Goal: Task Accomplishment & Management: Manage account settings

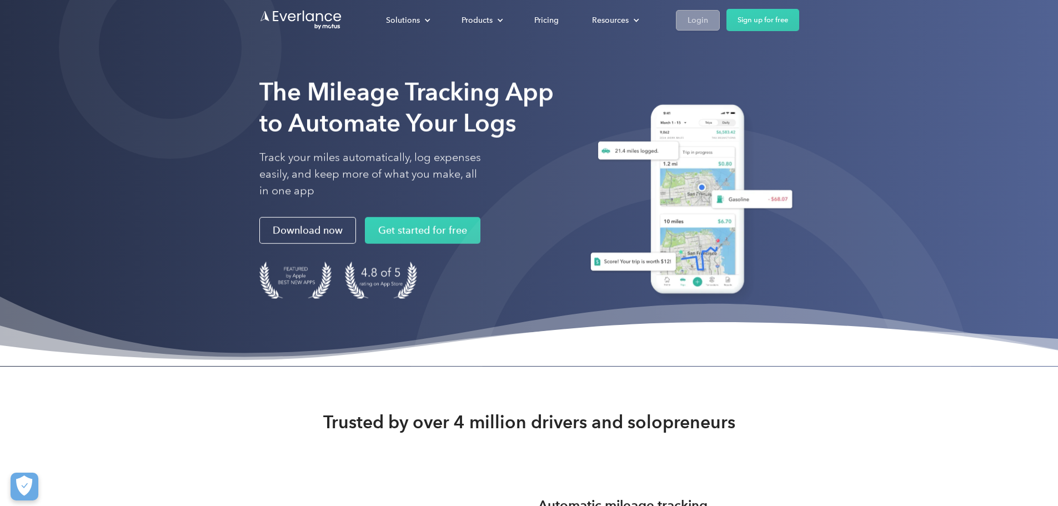
click at [708, 15] on div "Login" at bounding box center [698, 20] width 21 height 14
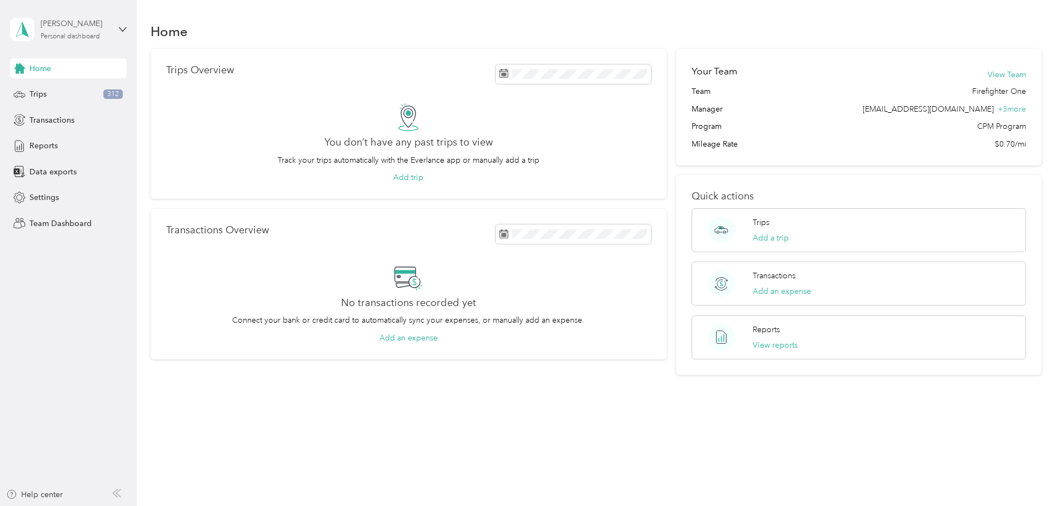
click at [60, 27] on div "[PERSON_NAME]" at bounding box center [75, 24] width 69 height 12
click at [77, 90] on div "Team dashboard" at bounding box center [49, 92] width 59 height 12
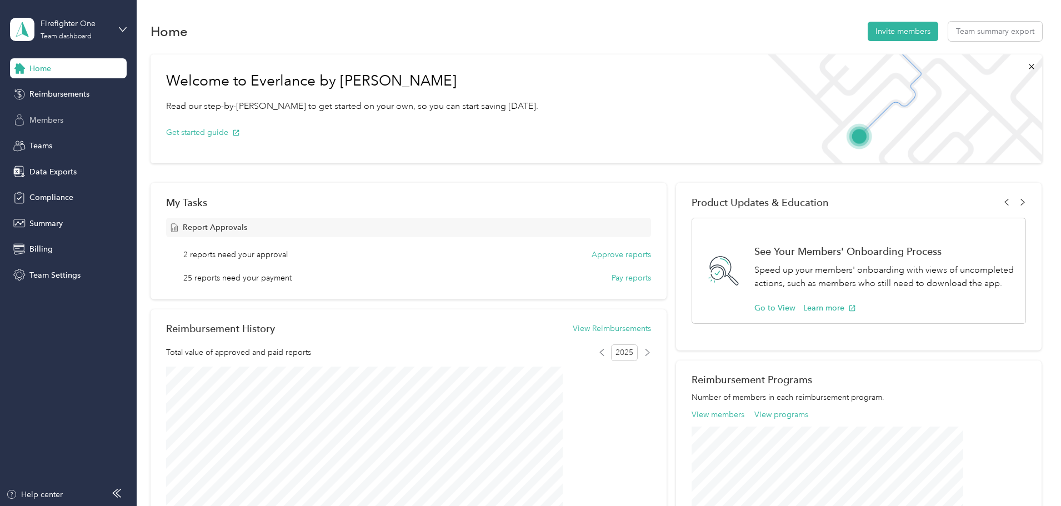
click at [53, 117] on span "Members" at bounding box center [46, 120] width 34 height 12
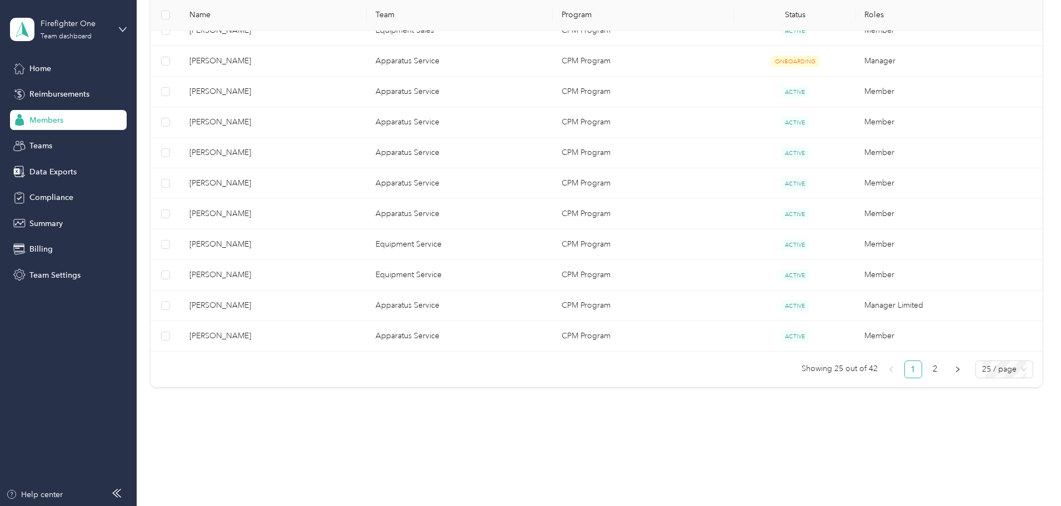
scroll to position [715, 0]
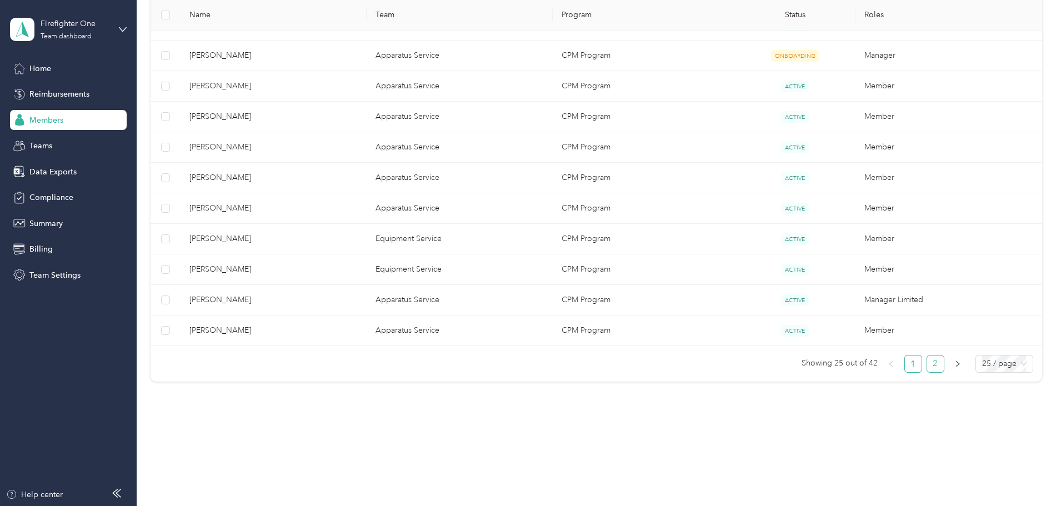
click at [927, 364] on link "2" at bounding box center [935, 364] width 17 height 17
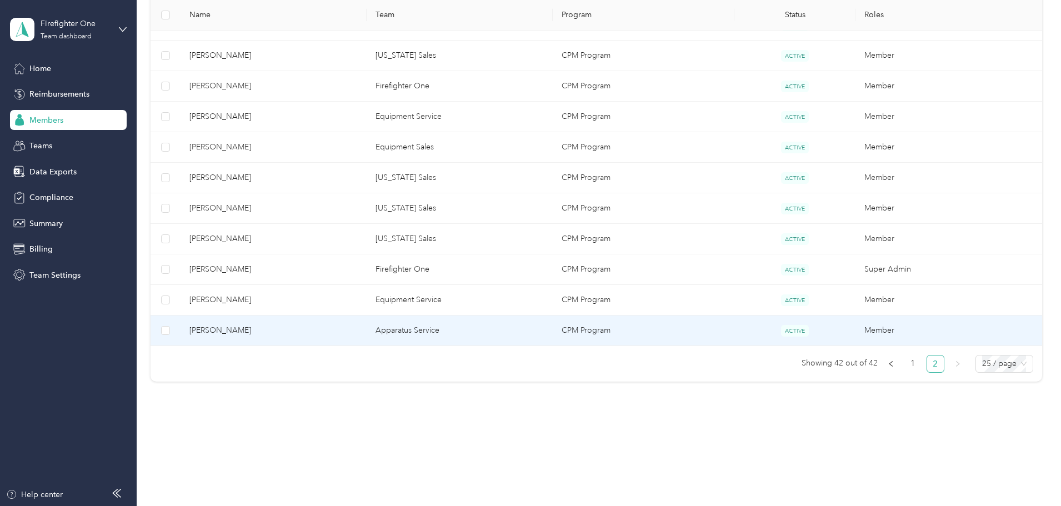
scroll to position [471, 0]
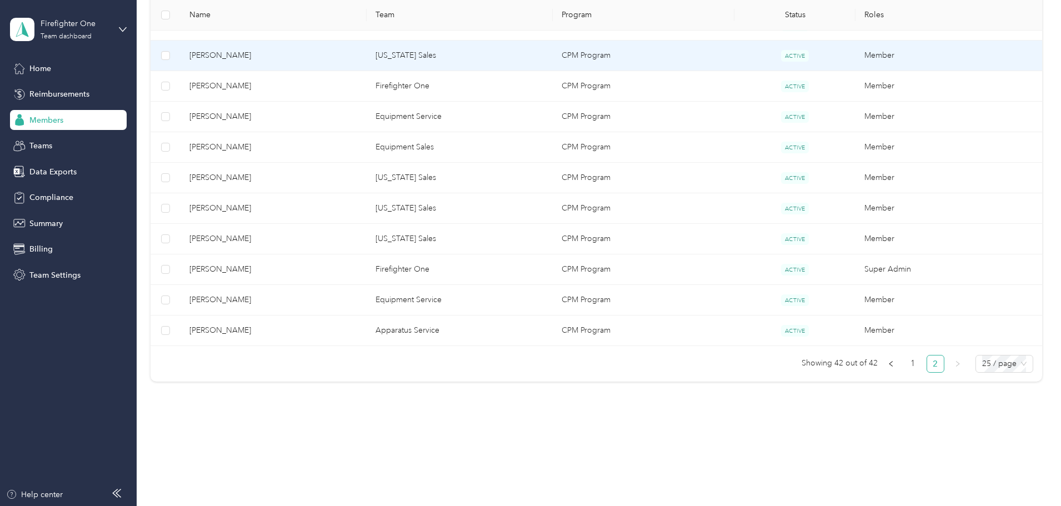
click at [287, 54] on span "[PERSON_NAME]" at bounding box center [273, 55] width 168 height 12
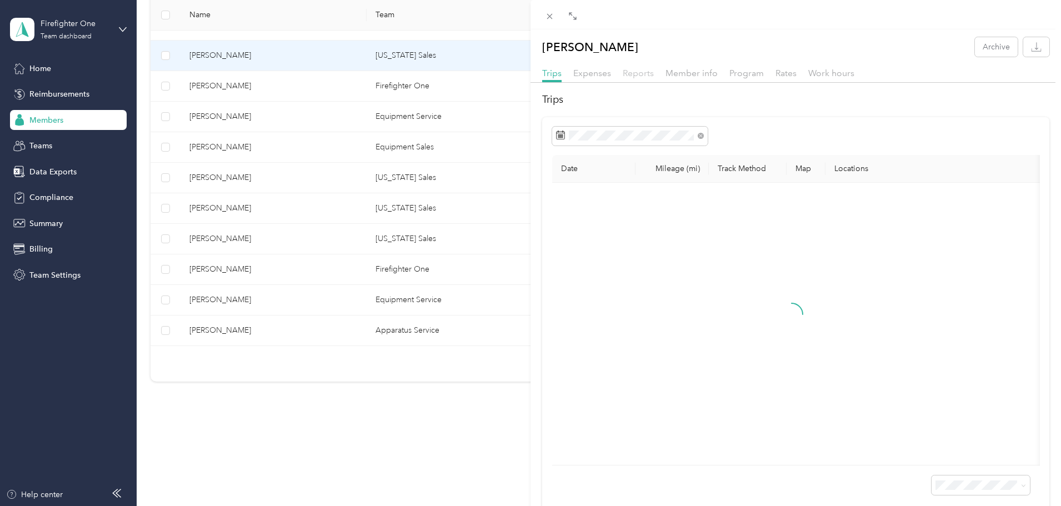
click at [638, 74] on span "Reports" at bounding box center [638, 73] width 31 height 11
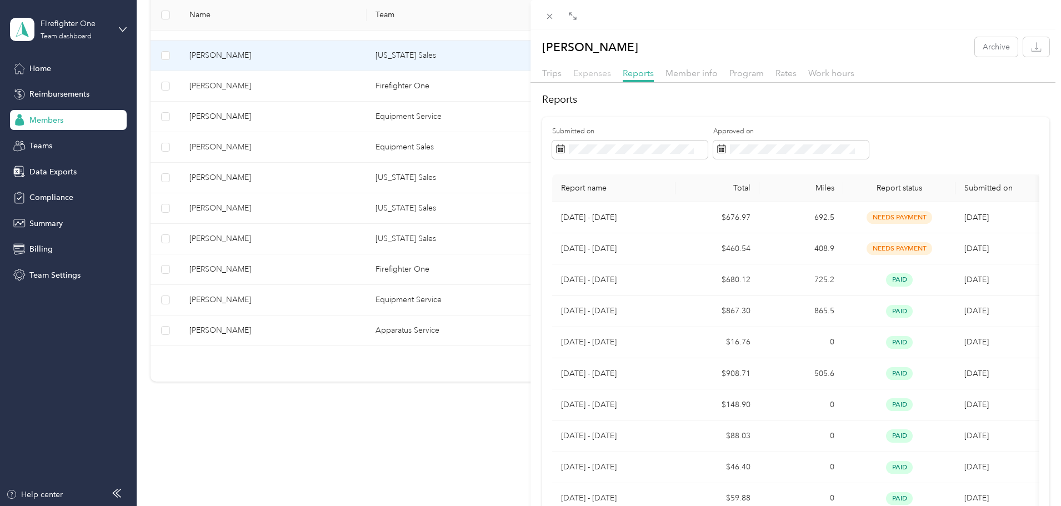
click at [593, 72] on span "Expenses" at bounding box center [592, 73] width 38 height 11
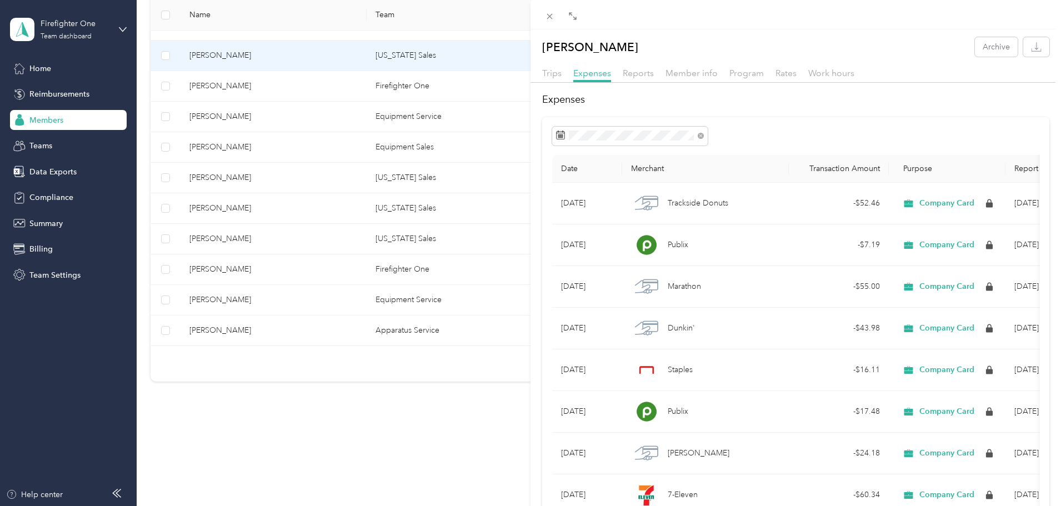
click at [621, 73] on div "Trips Expenses Reports Member info Program Rates Work hours" at bounding box center [796, 75] width 531 height 16
click at [626, 73] on span "Reports" at bounding box center [638, 73] width 31 height 11
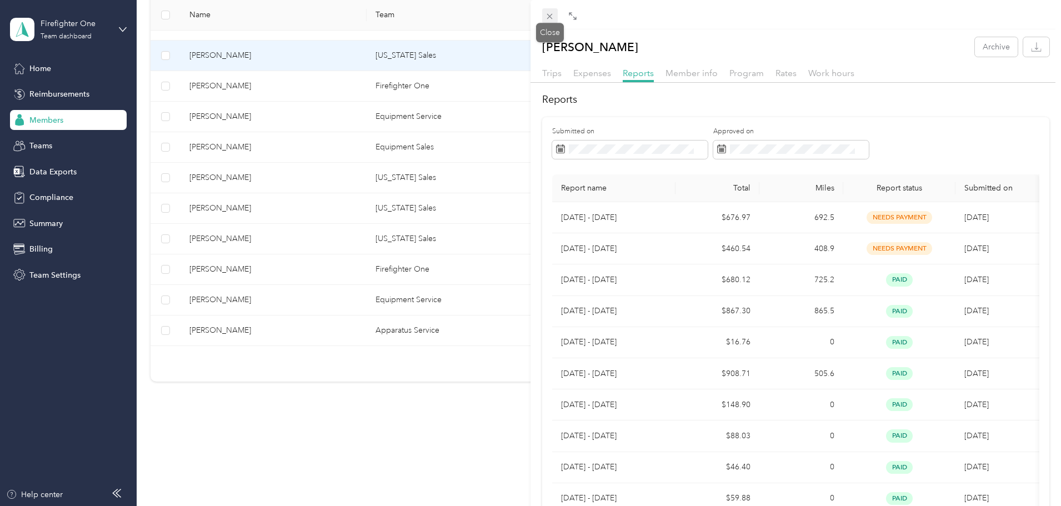
click at [551, 16] on icon at bounding box center [550, 17] width 6 height 6
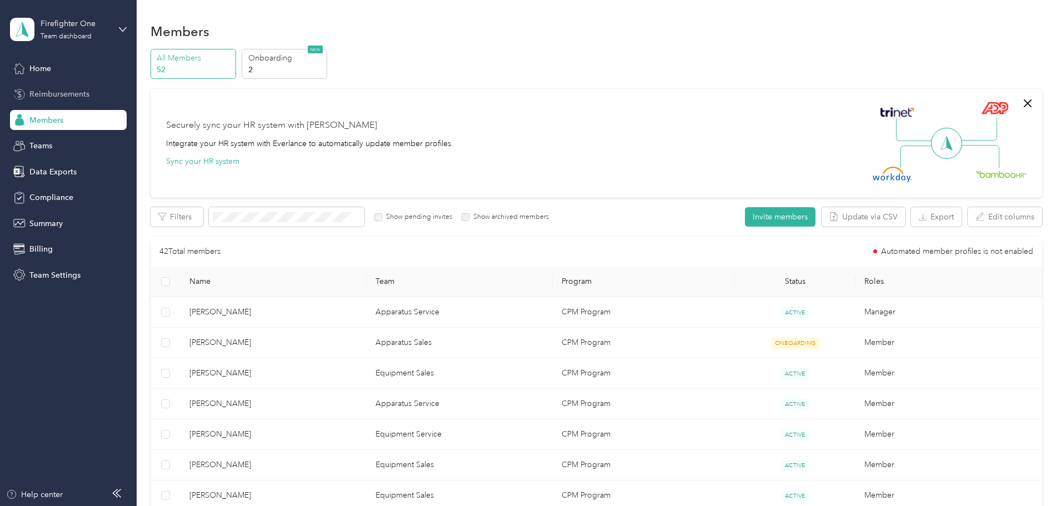
click at [66, 93] on span "Reimbursements" at bounding box center [59, 94] width 60 height 12
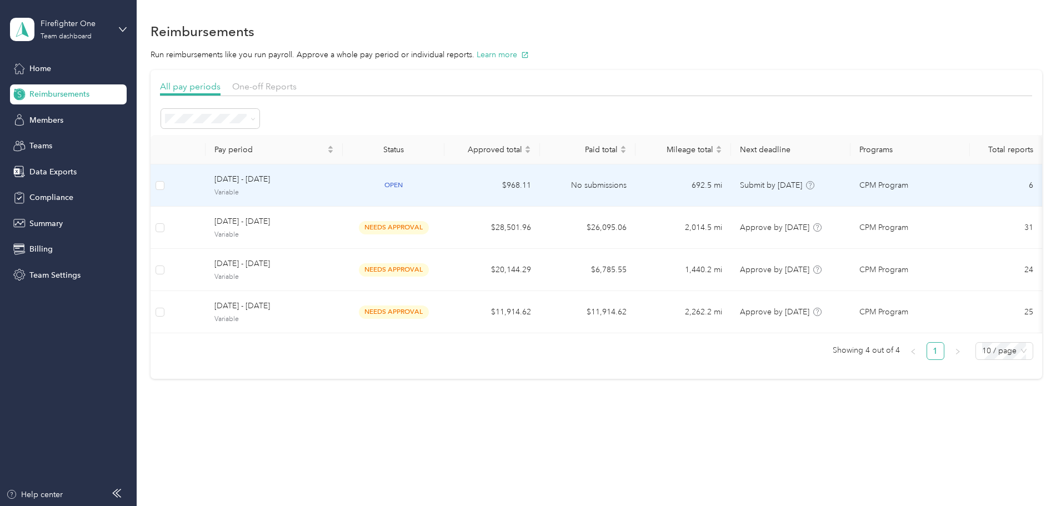
click at [334, 188] on span "Variable" at bounding box center [273, 193] width 119 height 10
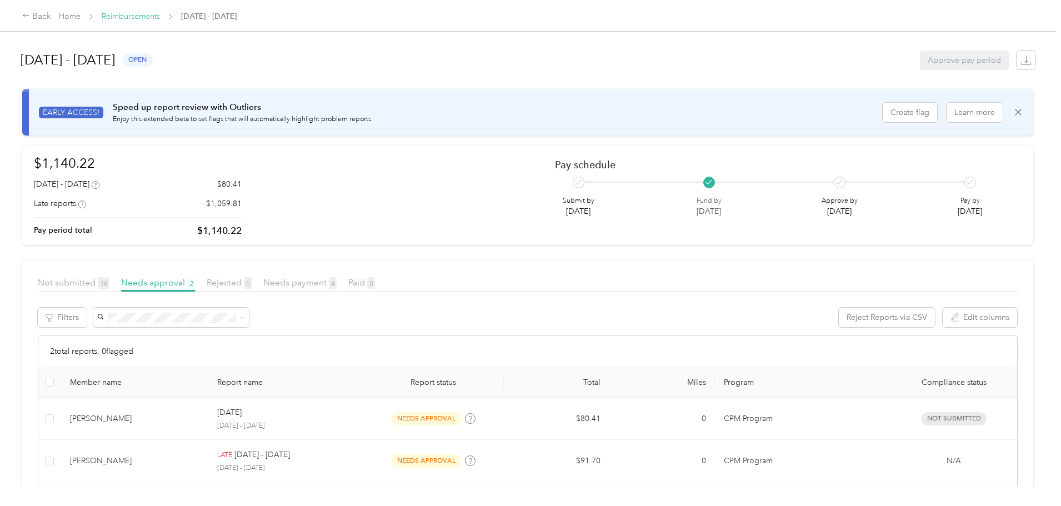
click at [160, 12] on link "Reimbursements" at bounding box center [131, 16] width 58 height 9
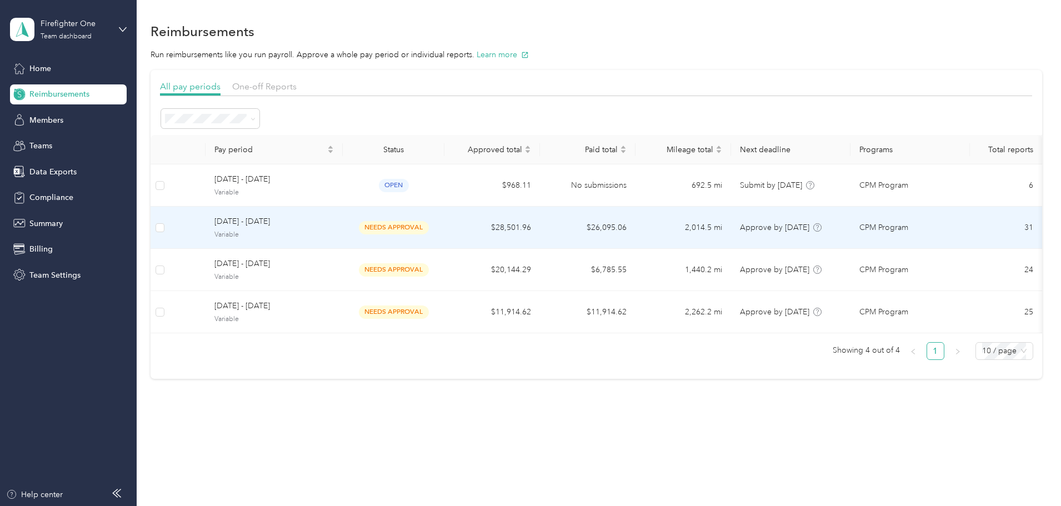
click at [412, 239] on td "needs approval" at bounding box center [394, 228] width 102 height 42
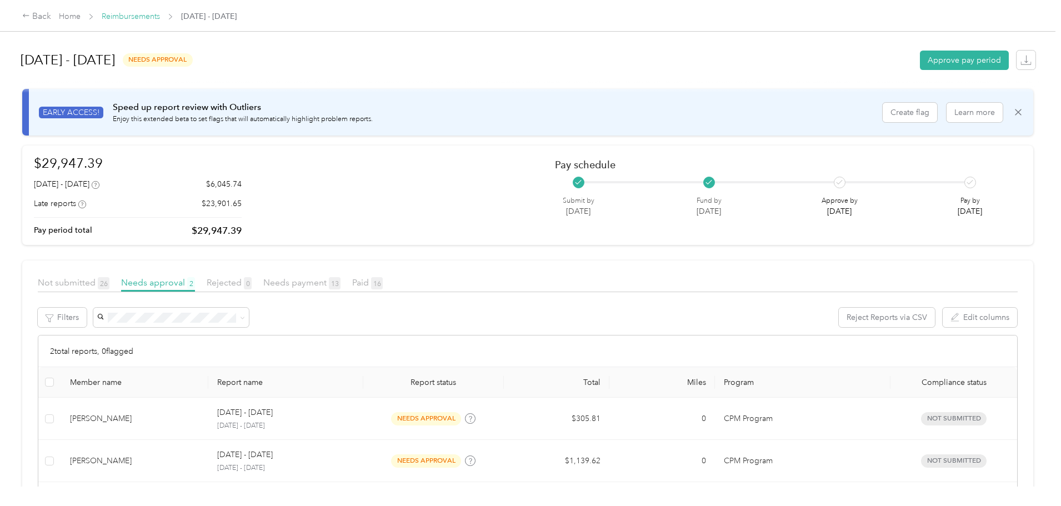
click at [160, 16] on link "Reimbursements" at bounding box center [131, 16] width 58 height 9
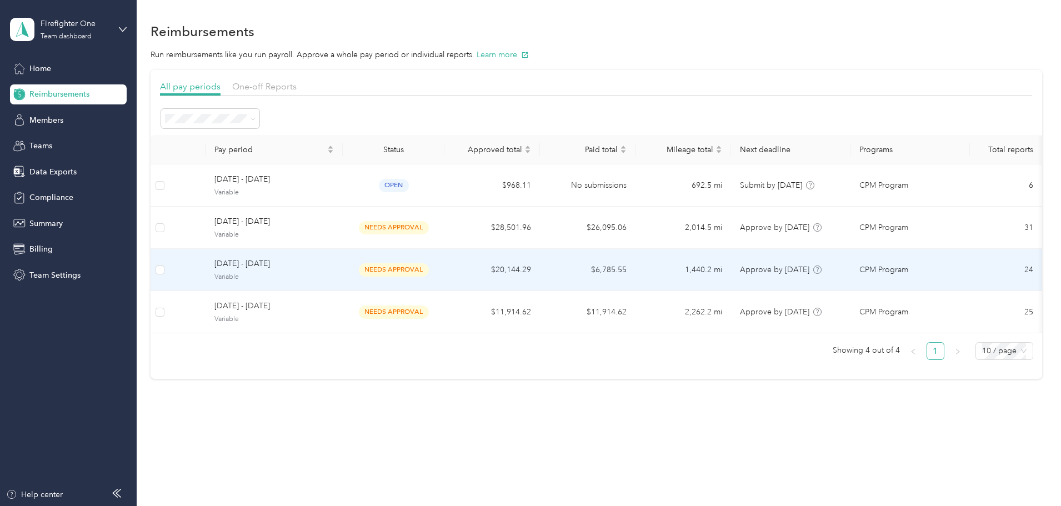
click at [334, 277] on span "Variable" at bounding box center [273, 277] width 119 height 10
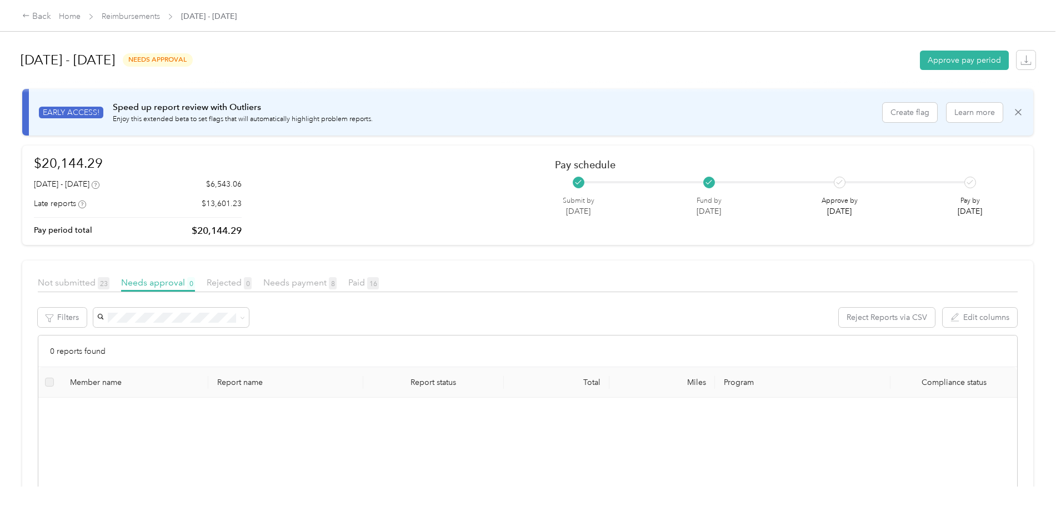
click at [160, 11] on span "Reimbursements" at bounding box center [131, 17] width 58 height 12
click at [160, 16] on link "Reimbursements" at bounding box center [131, 16] width 58 height 9
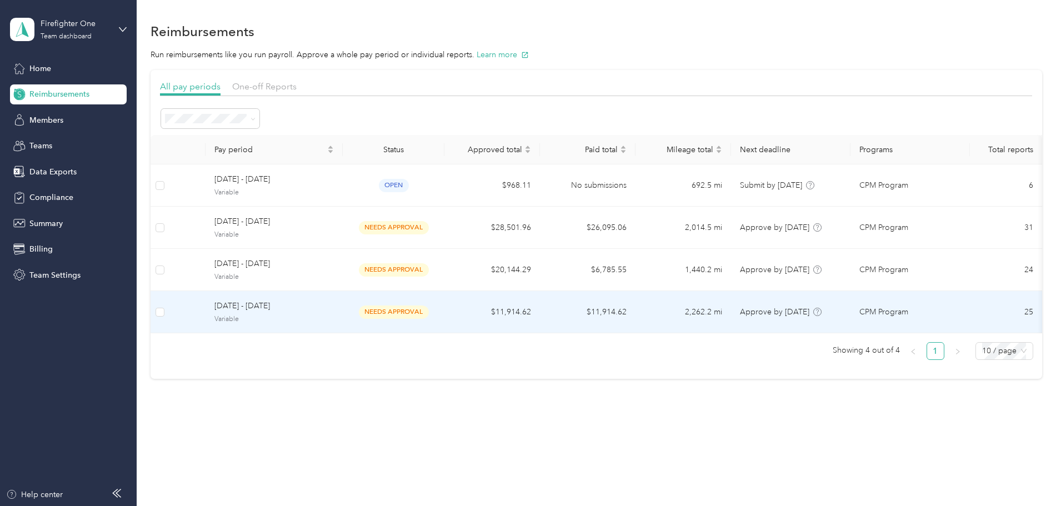
click at [334, 306] on span "[DATE] - [DATE]" at bounding box center [273, 306] width 119 height 12
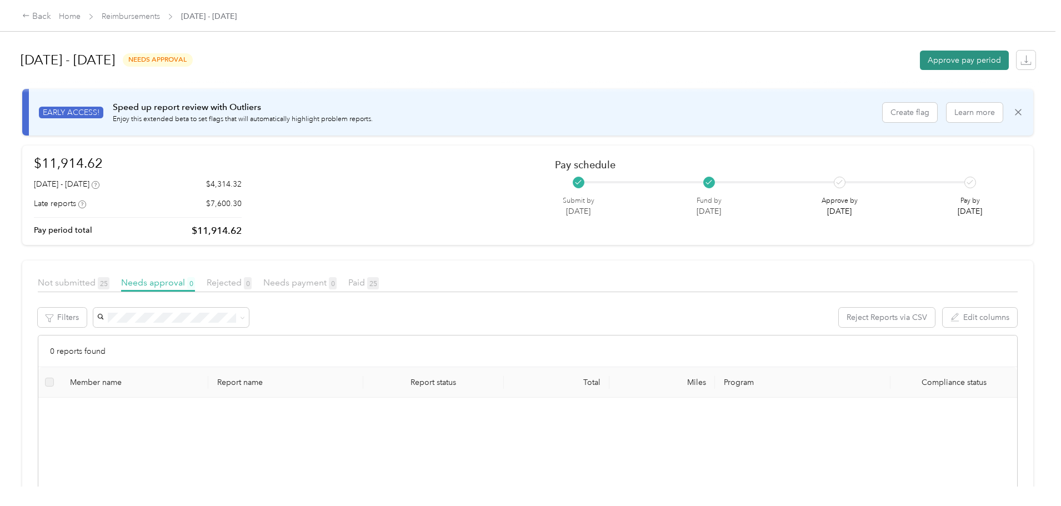
click at [920, 62] on button "Approve pay period" at bounding box center [964, 60] width 89 height 19
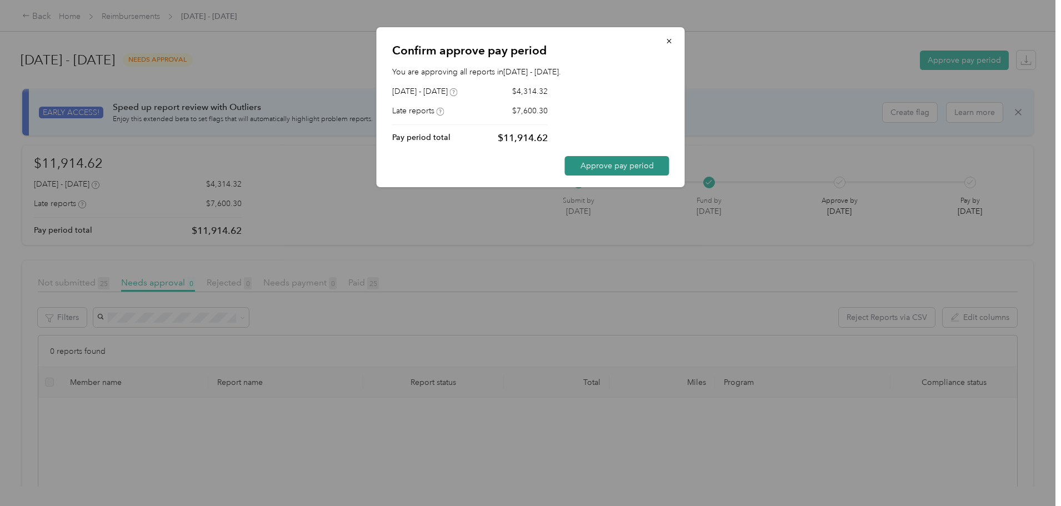
click at [622, 169] on button "Approve pay period" at bounding box center [617, 165] width 104 height 19
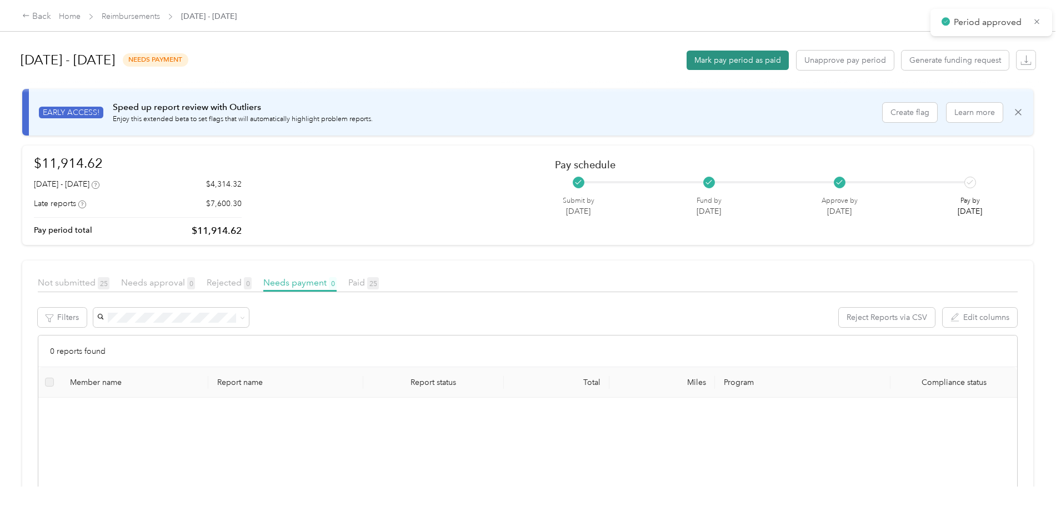
click at [687, 63] on button "Mark pay period as paid" at bounding box center [738, 60] width 102 height 19
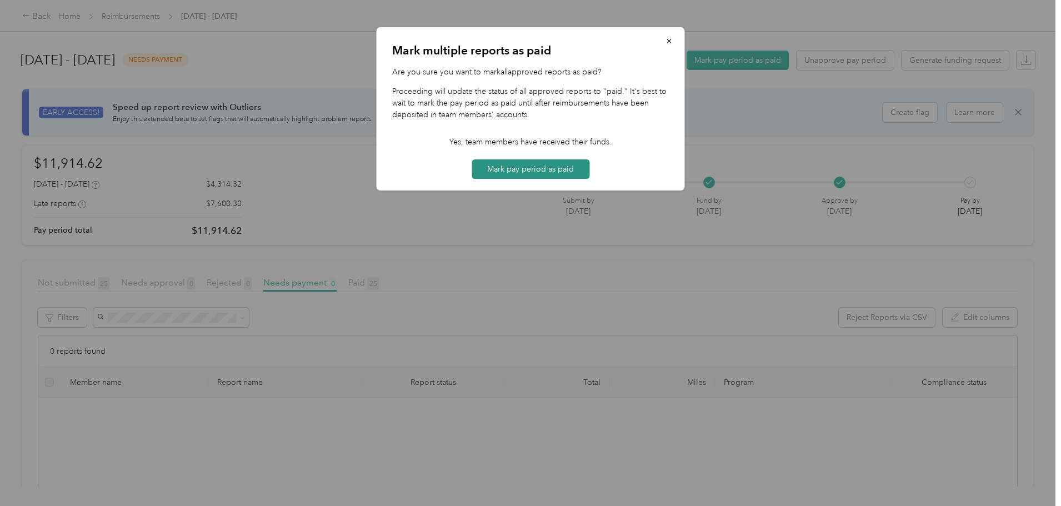
click at [533, 168] on button "Mark pay period as paid" at bounding box center [531, 168] width 118 height 19
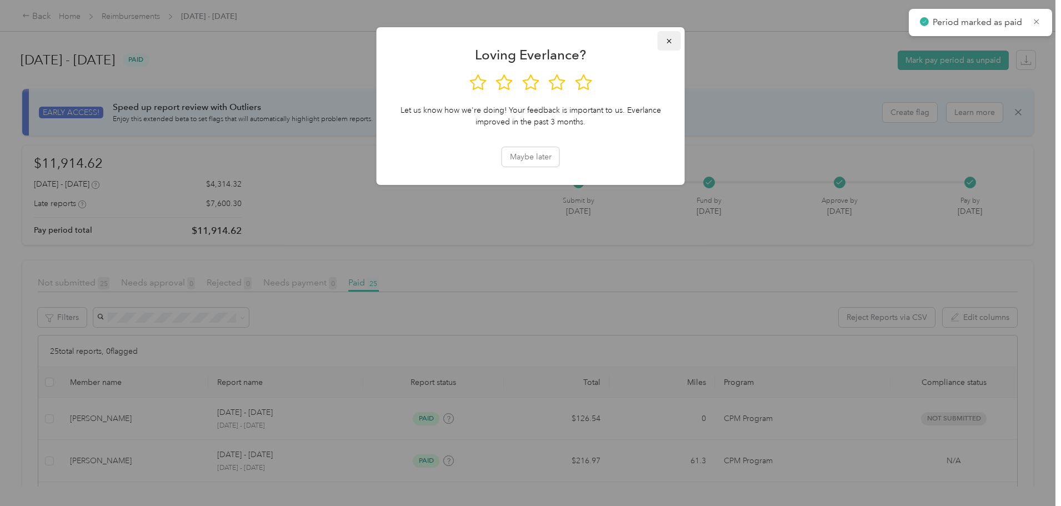
click at [671, 39] on icon "button" at bounding box center [670, 41] width 8 height 8
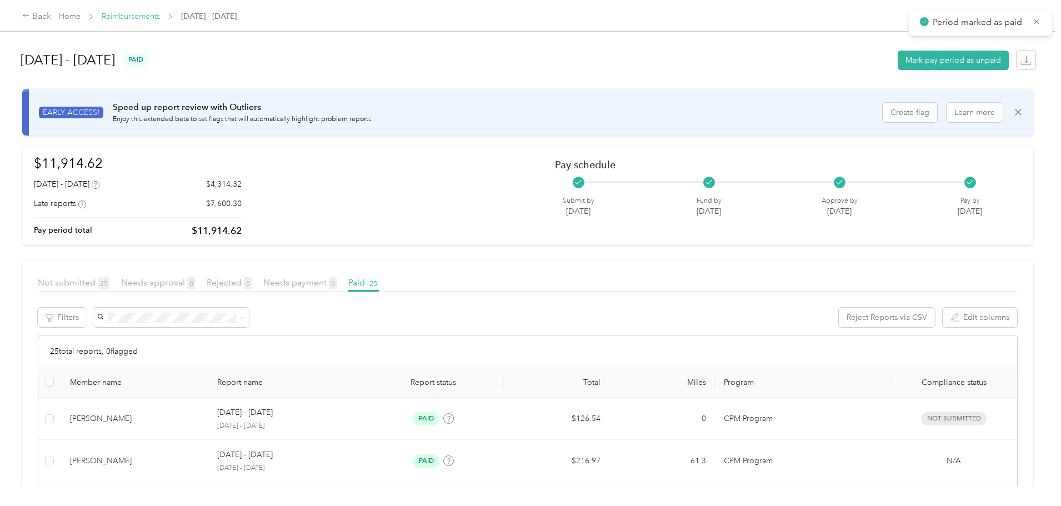
click at [160, 13] on link "Reimbursements" at bounding box center [131, 16] width 58 height 9
